Goal: Information Seeking & Learning: Learn about a topic

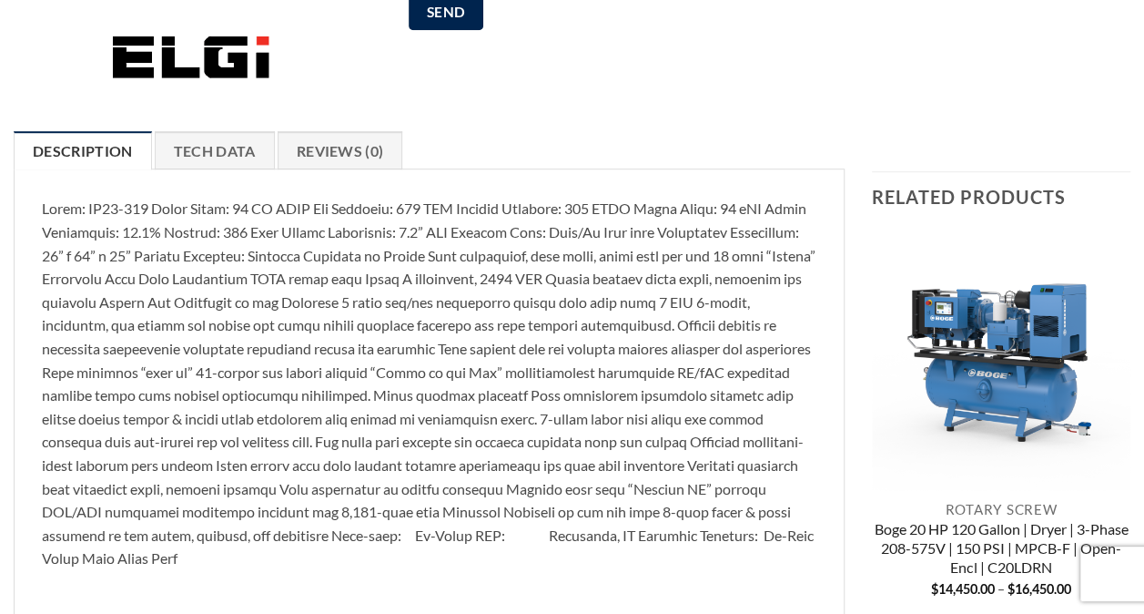
scroll to position [546, 0]
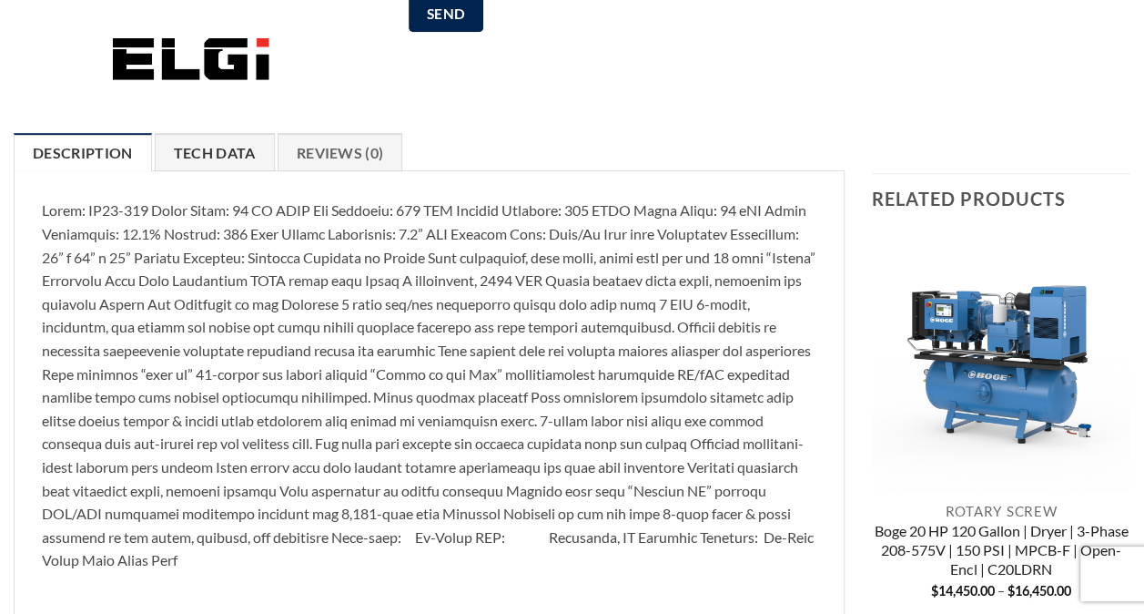
click at [243, 146] on link "Tech Data" at bounding box center [215, 152] width 120 height 38
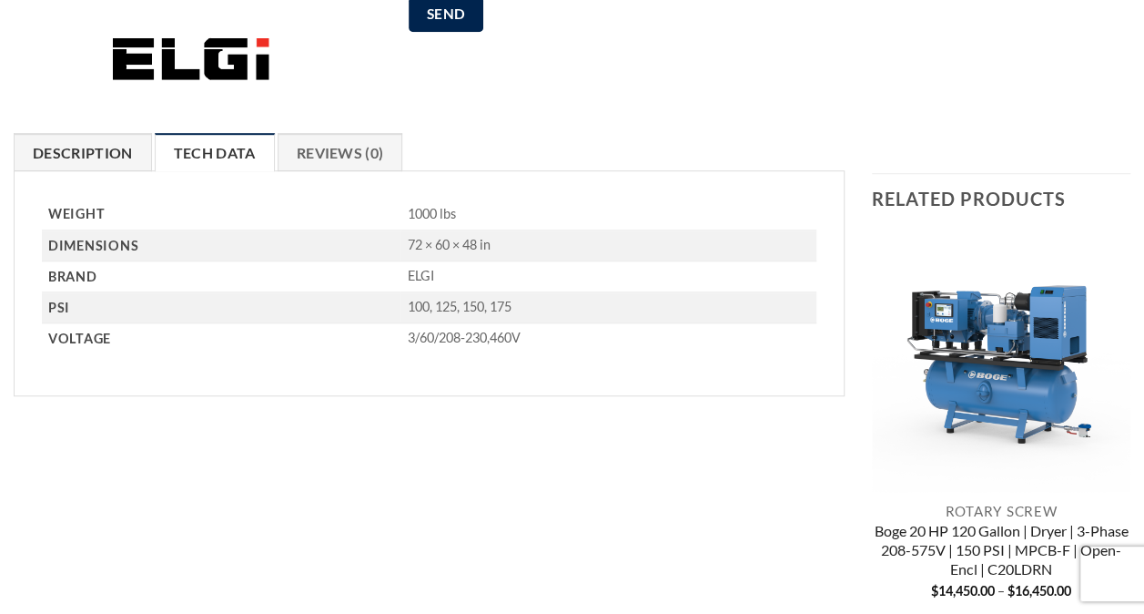
click at [85, 164] on link "Description" at bounding box center [83, 152] width 138 height 38
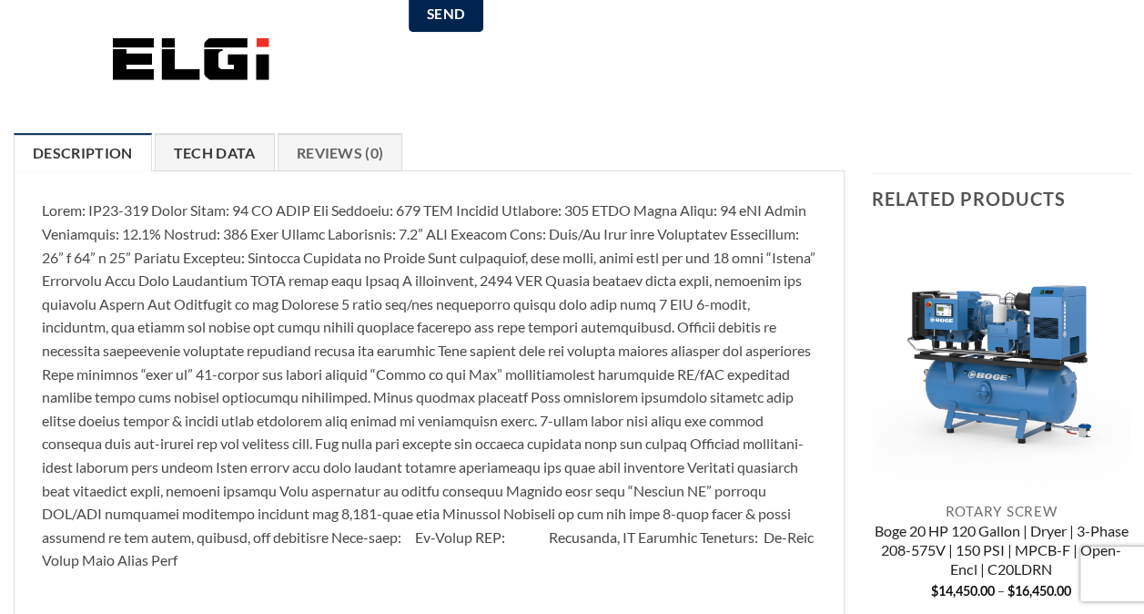
click at [208, 158] on link "Tech Data" at bounding box center [215, 152] width 120 height 38
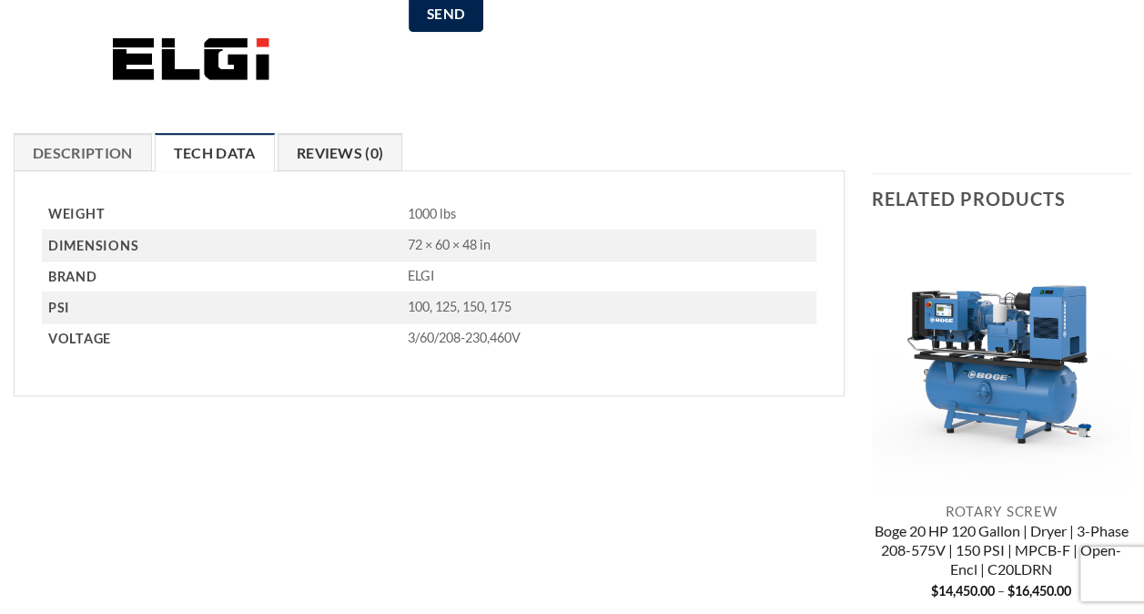
click at [342, 149] on link "Reviews (0)" at bounding box center [341, 152] width 126 height 38
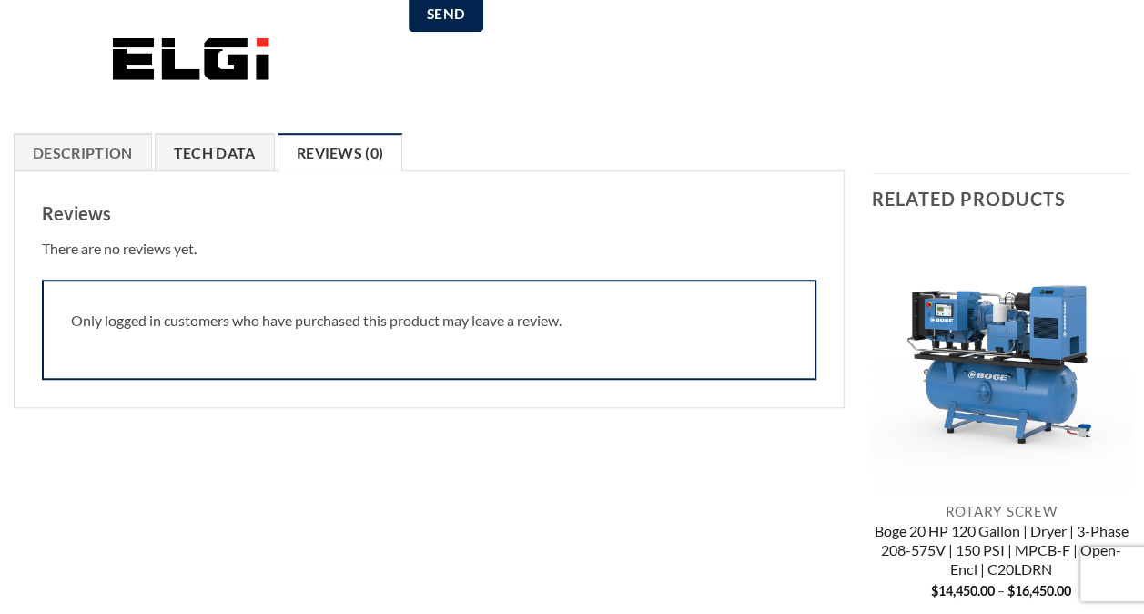
click at [239, 155] on link "Tech Data" at bounding box center [215, 152] width 120 height 38
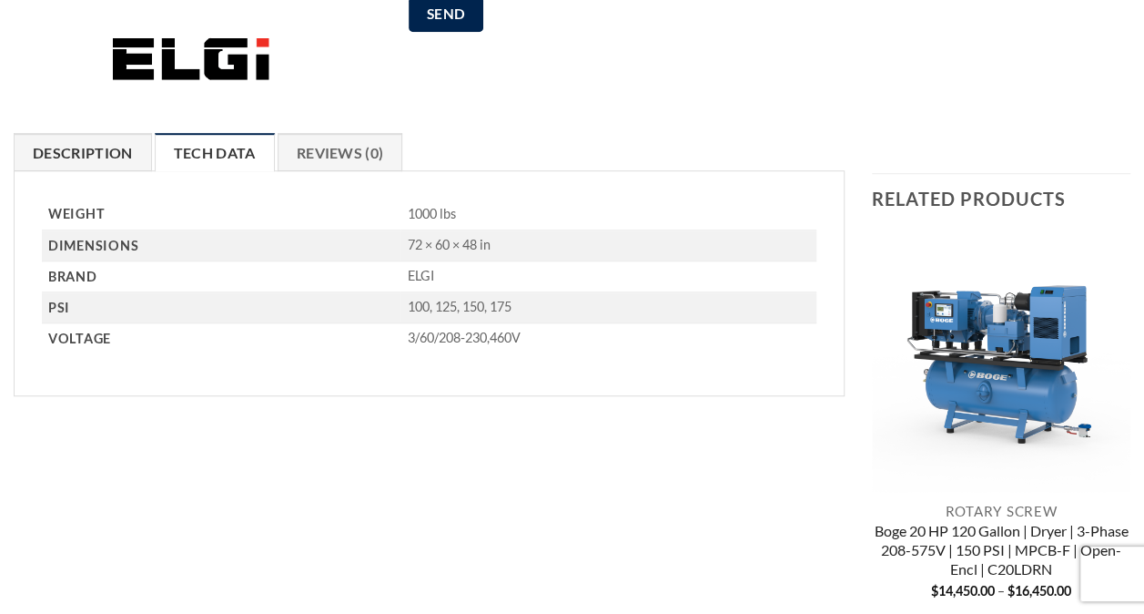
click at [66, 152] on link "Description" at bounding box center [83, 152] width 138 height 38
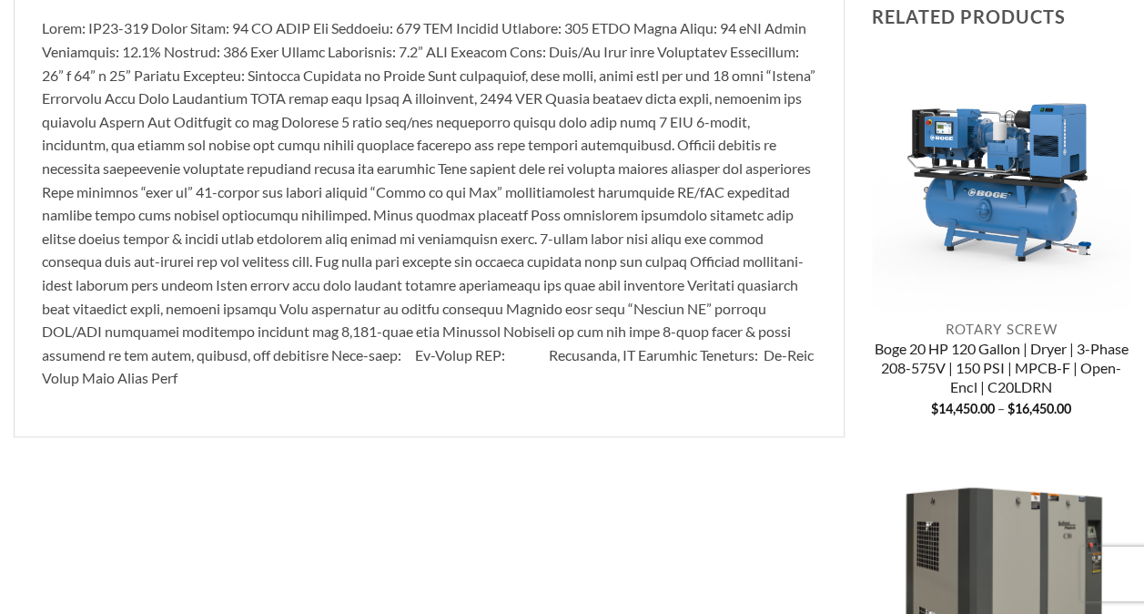
scroll to position [637, 0]
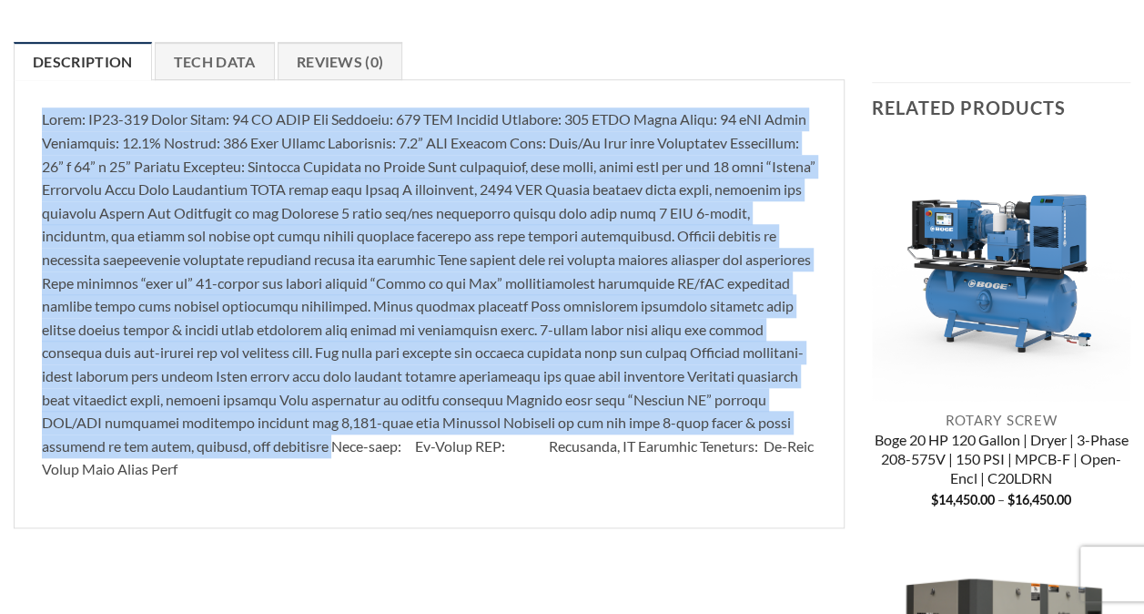
drag, startPoint x: 40, startPoint y: 118, endPoint x: 271, endPoint y: 452, distance: 405.6
click at [271, 452] on div "Weight 1000 lbs Dimensions 72 × 60 × 48 in Brand ELGI PSI 100, 125, 150, 175 Vo…" at bounding box center [429, 303] width 831 height 448
copy p "Lorem: IP76-353 Dolor Sitam: 85 CO ADIP Eli Seddoeiu: 926 TEM Incidid Utlabore:…"
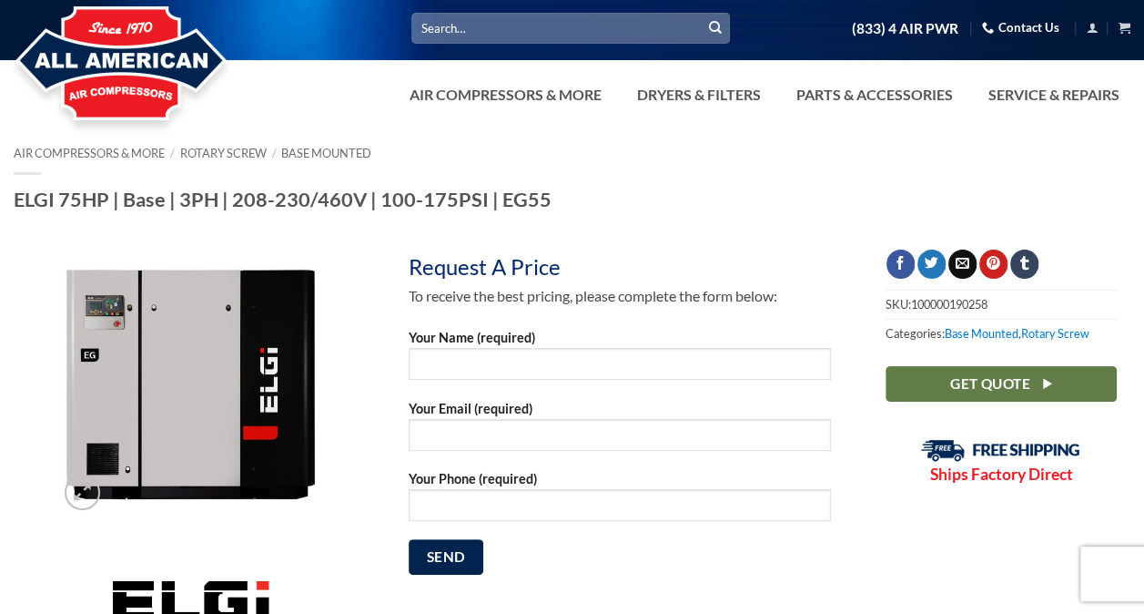
scroll to position [0, 0]
